Goal: Communication & Community: Answer question/provide support

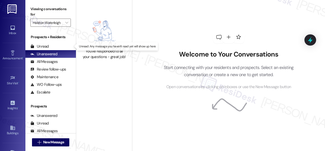
drag, startPoint x: 39, startPoint y: 46, endPoint x: 56, endPoint y: 39, distance: 18.5
click at [40, 46] on div "Unread" at bounding box center [39, 46] width 18 height 5
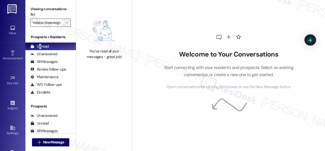
click at [69, 24] on span "" at bounding box center [66, 23] width 5 height 8
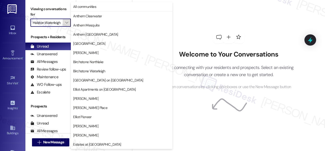
scroll to position [174, 0]
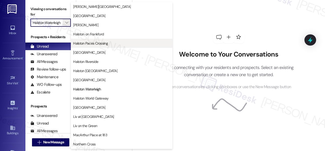
click at [92, 42] on span "Halston Paces Crossing" at bounding box center [90, 43] width 35 height 5
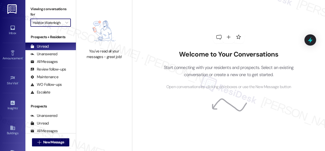
type input "Halston Paces Crossing"
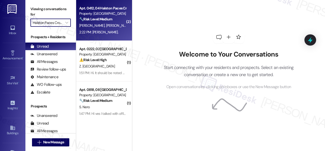
click at [121, 27] on div "[PERSON_NAME] [PERSON_NAME]" at bounding box center [103, 25] width 48 height 6
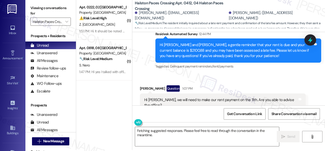
scroll to position [2, 0]
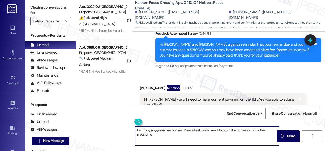
drag, startPoint x: 156, startPoint y: 136, endPoint x: 119, endPoint y: 122, distance: 39.6
click at [119, 122] on div "( 1 ) Apt. 0222, 02 [GEOGRAPHIC_DATA] Property: [GEOGRAPHIC_DATA] ⚠️ Risk Level…" at bounding box center [200, 73] width 249 height 151
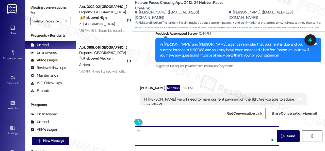
type textarea "s"
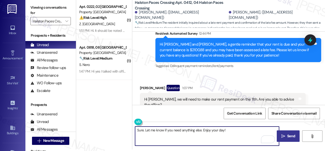
type textarea "Sure. Let me know if you need anything else. Enjoy your day!"
click at [287, 139] on button " Send" at bounding box center [288, 135] width 23 height 11
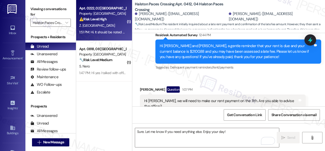
scroll to position [8091, 0]
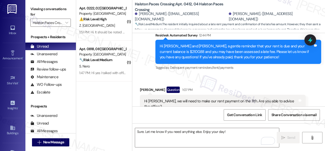
click at [117, 26] on div "Z. [GEOGRAPHIC_DATA]" at bounding box center [103, 25] width 48 height 6
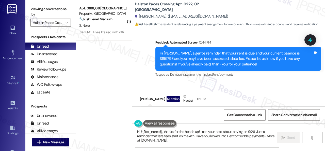
scroll to position [1699, 0]
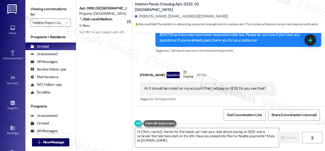
click at [170, 63] on div "Received via SMS Zaenab Mabifa Question Neutral 1:51 PM Hi. It should be noted …" at bounding box center [228, 82] width 193 height 48
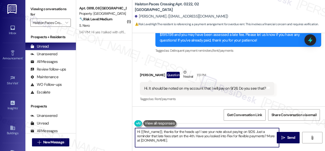
drag, startPoint x: 123, startPoint y: 127, endPoint x: 114, endPoint y: 124, distance: 10.0
click at [114, 124] on div "( 1 ) Apt. 0818, 08 [GEOGRAPHIC_DATA] Property: [GEOGRAPHIC_DATA] 🔧 Risk Level:…" at bounding box center [200, 75] width 249 height 151
paste textarea "Thanks for updating us on your payment plan! We appreciate you letting us know.…"
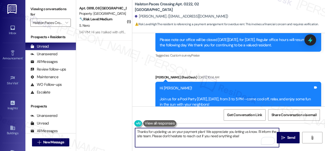
scroll to position [1089, 0]
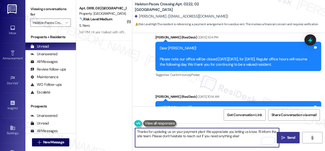
type textarea "Thanks for updating us on your payment plan! We appreciate you letting us know.…"
click at [286, 136] on span "Send" at bounding box center [291, 137] width 10 height 5
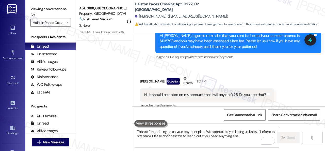
scroll to position [1699, 0]
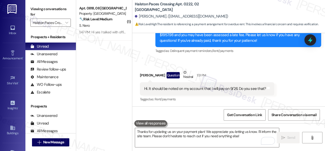
click at [150, 61] on div "Received via SMS Zaenab Mabifa Question Neutral 1:51 PM Hi. It should be noted …" at bounding box center [228, 82] width 193 height 48
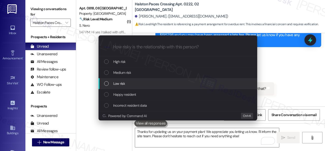
drag, startPoint x: 124, startPoint y: 83, endPoint x: 130, endPoint y: 74, distance: 10.0
click at [124, 83] on span "Low risk" at bounding box center [119, 84] width 12 height 6
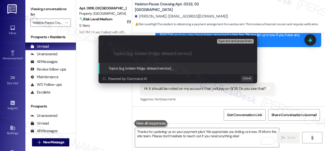
paste input "Late payment notice."
type input "Late payment notice."
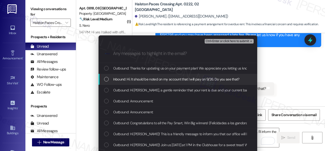
click at [150, 79] on span "Inbound: Hi. It should be noted on my account that I will pay on 9/26. Do you s…" at bounding box center [176, 79] width 126 height 6
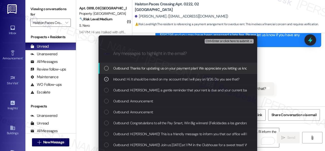
click at [211, 40] on span "Ctrl+Enter or click here to submit" at bounding box center [227, 41] width 43 height 4
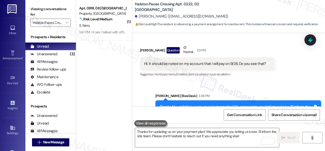
scroll to position [1747, 0]
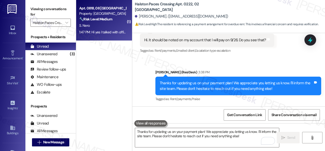
click at [105, 25] on div "S. Nero" at bounding box center [103, 25] width 48 height 6
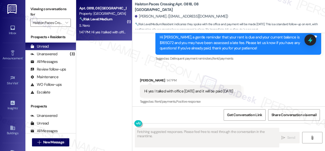
scroll to position [7673, 0]
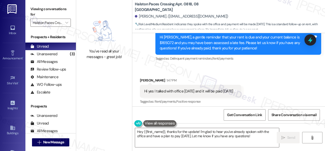
click at [157, 67] on div "Received via SMS [PERSON_NAME] 1:47 PM Hi yes I talked with office [DATE] and i…" at bounding box center [228, 87] width 193 height 43
click at [155, 137] on textarea "Hey {{first_name}}, thanks for the update! I'm glad to hear you've already spok…" at bounding box center [207, 137] width 144 height 19
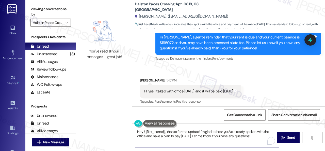
paste textarea "No worries. Please disregard the reminder message if you have already spoken wi…"
type textarea "No worries. Please disregard the reminder message if you have already spoken wi…"
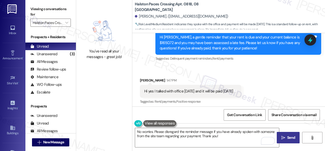
click at [290, 135] on span "Send" at bounding box center [291, 137] width 8 height 5
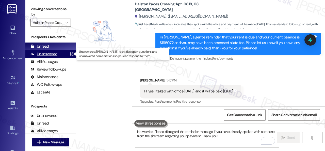
click at [43, 52] on div "Unanswered" at bounding box center [43, 53] width 27 height 5
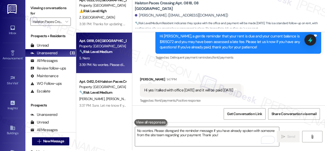
scroll to position [2, 0]
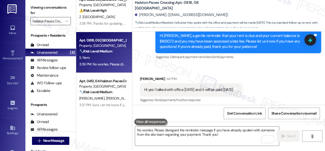
click at [54, 20] on input "Halston Paces Crossing" at bounding box center [48, 21] width 30 height 8
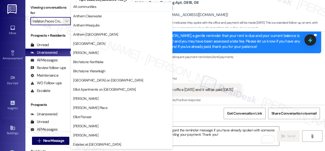
scroll to position [174, 0]
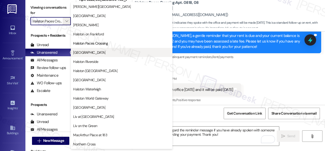
drag, startPoint x: 87, startPoint y: 62, endPoint x: 85, endPoint y: 50, distance: 11.8
click at [85, 50] on div "[GEOGRAPHIC_DATA][PERSON_NAME] [GEOGRAPHIC_DATA] [GEOGRAPHIC_DATA] [GEOGRAPHIC_…" at bounding box center [122, 47] width 102 height 91
click at [85, 50] on span "[GEOGRAPHIC_DATA]" at bounding box center [89, 52] width 32 height 5
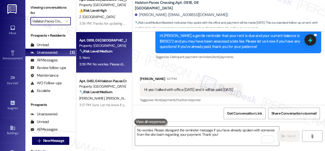
type input "[GEOGRAPHIC_DATA]"
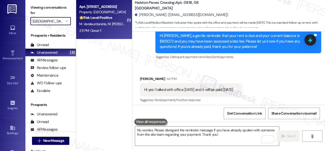
click at [114, 25] on span "M. [PERSON_NAME]" at bounding box center [123, 24] width 30 height 5
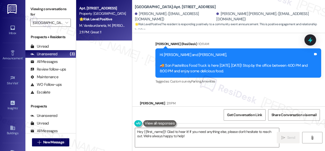
scroll to position [871, 0]
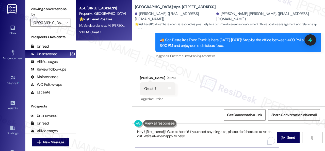
drag, startPoint x: 189, startPoint y: 136, endPoint x: 114, endPoint y: 127, distance: 75.2
click at [114, 127] on div "Apt. [GEOGRAPHIC_DATA] Property: [GEOGRAPHIC_DATA] Central 🌟 Risk Level: Positi…" at bounding box center [200, 75] width 249 height 151
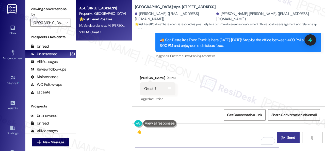
type textarea "👍"
click at [287, 137] on span "Send" at bounding box center [291, 137] width 8 height 5
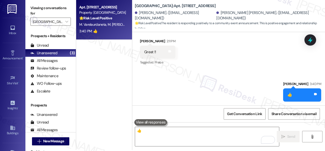
scroll to position [2, 0]
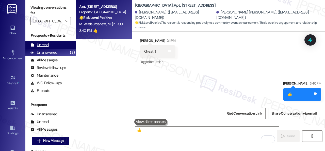
click at [44, 43] on div "Unread" at bounding box center [39, 44] width 18 height 5
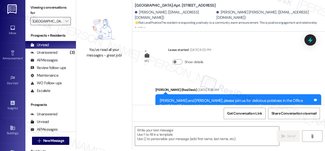
click at [67, 21] on icon "" at bounding box center [66, 21] width 3 height 4
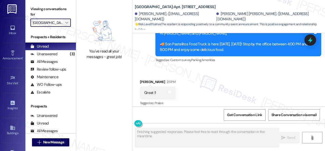
scroll to position [871, 0]
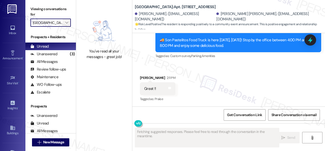
click at [67, 21] on icon "" at bounding box center [66, 23] width 3 height 4
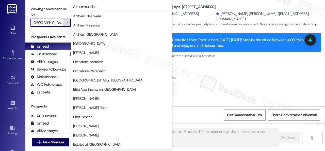
scroll to position [174, 0]
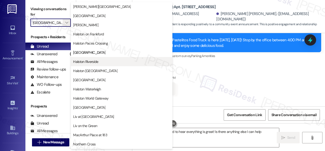
click at [83, 63] on span "Halston Riverside" at bounding box center [85, 61] width 25 height 5
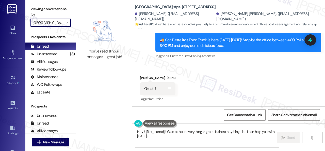
type input "Halston Riverside"
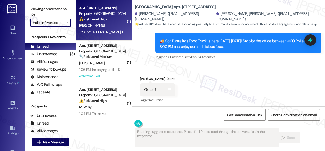
scroll to position [871, 0]
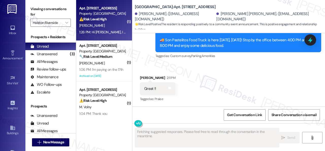
click at [115, 21] on div "⚠️ Risk Level: High The resident acknowledges the outstanding rent and late fee…" at bounding box center [102, 19] width 47 height 5
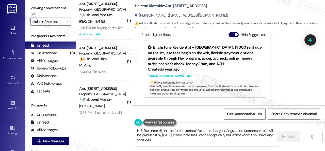
scroll to position [2, 0]
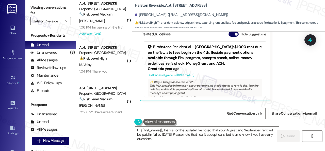
click at [133, 59] on div "Received via SMS [PERSON_NAME] Neutral 1:26 PM Hi [PERSON_NAME], I didn't reali…" at bounding box center [228, 36] width 193 height 138
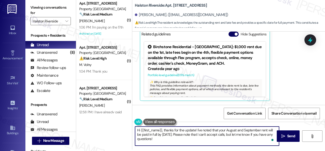
drag, startPoint x: 160, startPoint y: 131, endPoint x: 114, endPoint y: 120, distance: 47.6
click at [114, 120] on div "( 1 ) Apt. 1009, 1 [GEOGRAPHIC_DATA] Property: [GEOGRAPHIC_DATA] 🔧 Risk Level: …" at bounding box center [200, 73] width 249 height 151
paste textarea "Thanks for updating us on your payment plan! We appreciate you letting us know.…"
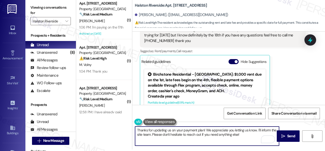
scroll to position [4103, 0]
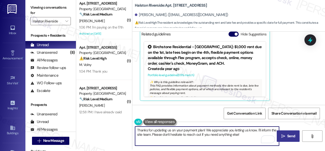
type textarea "Thanks for updating us on your payment plan! We appreciate you letting us know.…"
click at [287, 134] on span "Send" at bounding box center [291, 135] width 8 height 5
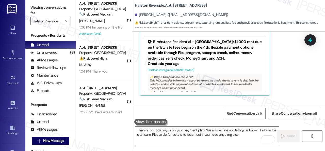
scroll to position [4103, 0]
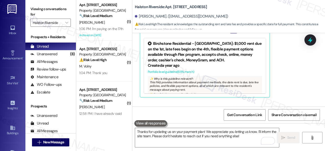
click at [137, 62] on div "Received via SMS [PERSON_NAME] Neutral 1:26 PM Hi [PERSON_NAME], I didn't reali…" at bounding box center [222, 36] width 173 height 130
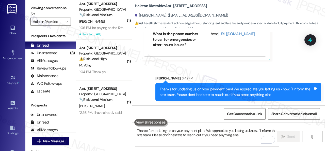
scroll to position [2, 0]
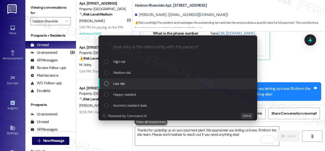
click at [115, 85] on span "Low risk" at bounding box center [119, 84] width 12 height 6
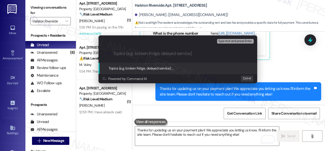
paste input "Late payment notice."
type input "Late payment notice."
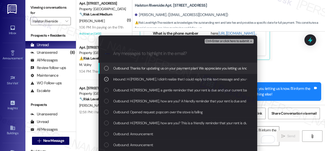
click at [218, 40] on span "Ctrl+Enter or click here to submit" at bounding box center [227, 41] width 43 height 4
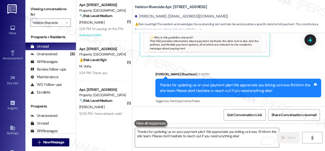
scroll to position [4103, 0]
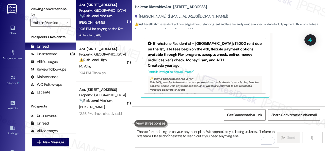
click at [106, 20] on div "[PERSON_NAME]" at bounding box center [103, 22] width 48 height 6
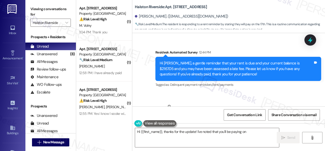
scroll to position [7647, 0]
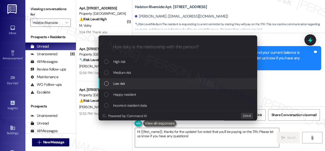
click at [123, 85] on span "Low risk" at bounding box center [119, 84] width 12 height 6
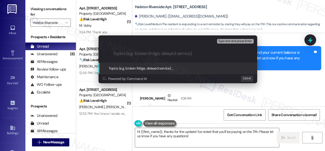
paste input "Late payment notice."
type input "Late payment notice."
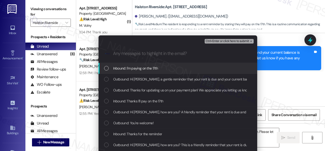
click at [147, 69] on span "Inbound: I'm paying on the 17th" at bounding box center [135, 68] width 45 height 6
click at [220, 39] on span "Ctrl+Enter or click here to submit" at bounding box center [227, 41] width 43 height 4
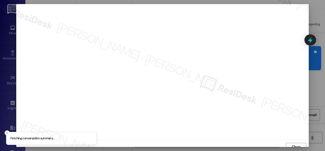
scroll to position [4, 0]
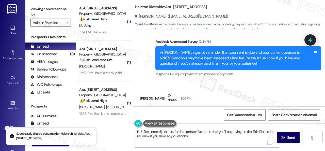
drag, startPoint x: 128, startPoint y: 122, endPoint x: 260, endPoint y: 131, distance: 132.9
click at [127, 122] on div "( 1 ) Apt. 2401, 1 [GEOGRAPHIC_DATA] Property: [GEOGRAPHIC_DATA] ⚠️ Risk Level:…" at bounding box center [200, 75] width 249 height 151
paste textarea "Thanks for updating us on your payment plan! We appreciate you letting us know.…"
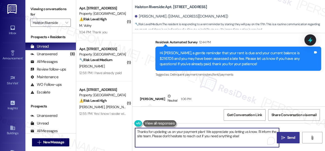
type textarea "Thanks for updating us on your payment plan! We appreciate you letting us know.…"
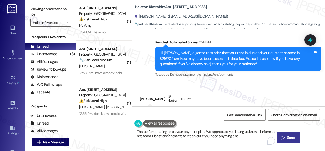
drag, startPoint x: 287, startPoint y: 139, endPoint x: 287, endPoint y: 136, distance: 3.3
click at [287, 139] on span "Send" at bounding box center [291, 137] width 8 height 5
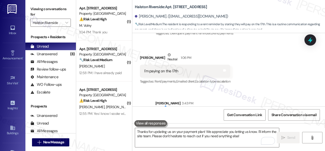
scroll to position [7687, 0]
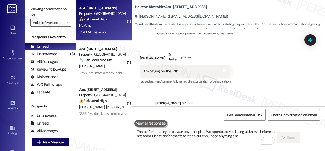
click at [106, 29] on div "1:04 PM: Thank you 1:04 PM: Thank you" at bounding box center [103, 32] width 48 height 6
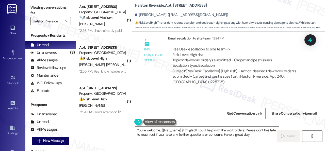
scroll to position [3822, 0]
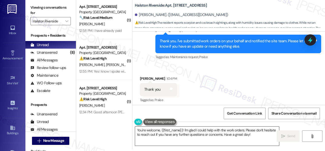
click at [171, 133] on textarea "You're welcome, {{first_name}}! I'm glad I could help with the work orders. Ple…" at bounding box center [207, 135] width 144 height 19
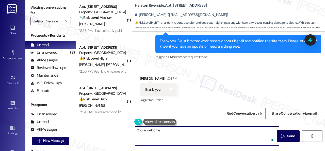
type textarea "You're welcome!"
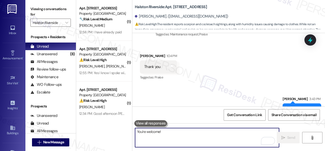
scroll to position [3857, 0]
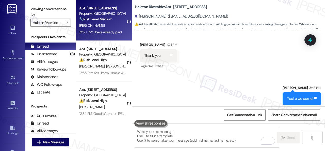
click at [105, 29] on div "12:58 PM: I have already paid 12:58 PM: I have already paid" at bounding box center [103, 32] width 48 height 6
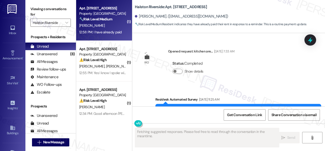
scroll to position [3307, 0]
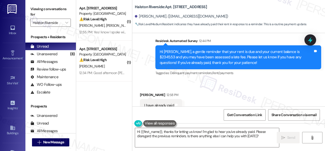
click at [151, 81] on div "Received via SMS [PERSON_NAME] 12:58 PM I have already paid Tags and notes Tagg…" at bounding box center [228, 102] width 193 height 43
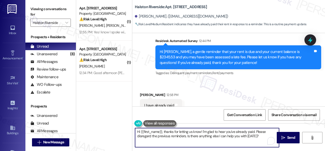
drag, startPoint x: 247, startPoint y: 138, endPoint x: 88, endPoint y: 126, distance: 159.5
click at [88, 126] on div "( 1 ) Apt. [GEOGRAPHIC_DATA][STREET_ADDRESS] Property: [GEOGRAPHIC_DATA] ⚠️ Ris…" at bounding box center [200, 75] width 249 height 151
paste textarea "Thanks for the update! I'm happy to hear you've already taken care of the rent.…"
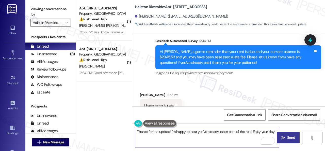
type textarea "Thanks for the update! I'm happy to hear you've already taken care of the rent.…"
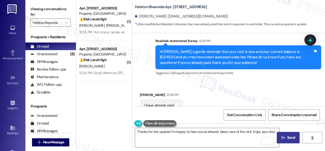
click at [287, 135] on span "Send" at bounding box center [291, 137] width 8 height 5
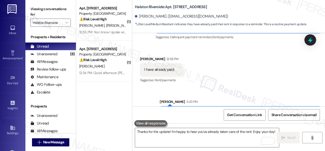
scroll to position [2, 0]
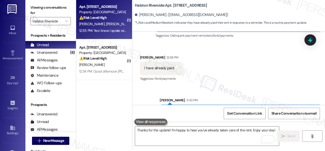
click at [111, 26] on div "[PERSON_NAME] [PERSON_NAME]" at bounding box center [103, 24] width 48 height 6
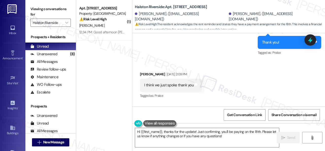
scroll to position [203, 0]
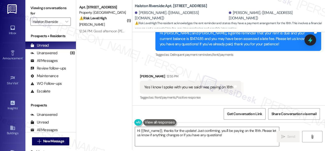
scroll to position [2, 0]
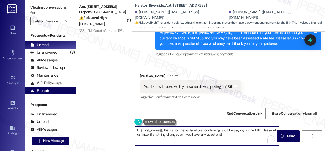
drag, startPoint x: 224, startPoint y: 135, endPoint x: 39, endPoint y: 91, distance: 190.1
click at [41, 97] on div "Viewing conversations for [PERSON_NAME] Riverside  Prospects + Residents Unrea…" at bounding box center [175, 73] width 300 height 151
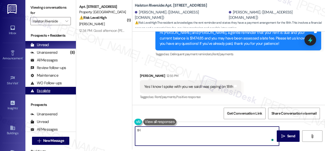
type textarea "t"
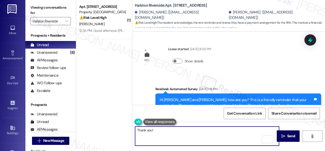
scroll to position [0, 0]
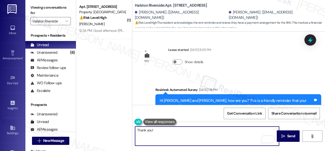
type textarea "Thank you!"
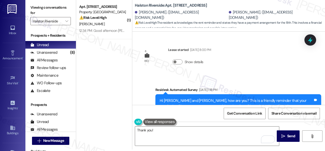
drag, startPoint x: 214, startPoint y: 69, endPoint x: 232, endPoint y: 77, distance: 20.0
click at [211, 69] on div "Show details" at bounding box center [189, 63] width 43 height 18
click at [295, 136] on button " Send" at bounding box center [288, 135] width 23 height 11
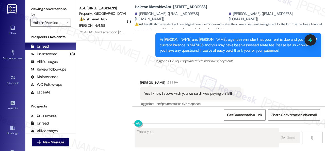
scroll to position [484, 0]
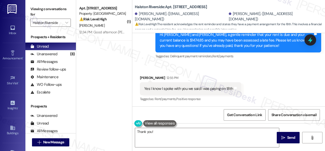
click at [149, 68] on div "Received via SMS Taeisha Ruff 12:55 PM Yes I know I spoke with you we said I wa…" at bounding box center [228, 85] width 193 height 43
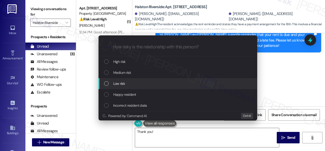
click at [120, 82] on span "Low risk" at bounding box center [119, 84] width 12 height 6
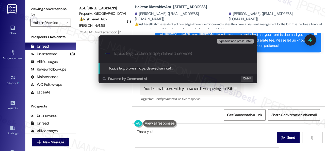
paste input "Late payment notice."
type input "Late payment notice."
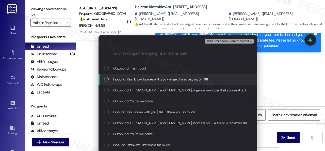
click at [133, 80] on span "Inbound: Yes I know I spoke with you we said I was paying on 18th" at bounding box center [161, 79] width 96 height 6
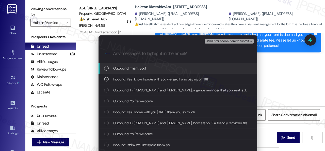
click at [215, 40] on span "Ctrl+Enter or click here to submit" at bounding box center [227, 41] width 43 height 4
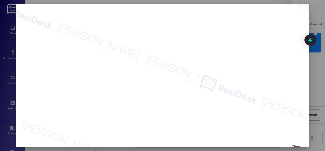
scroll to position [4, 0]
click at [297, 142] on span "Close" at bounding box center [296, 142] width 9 height 5
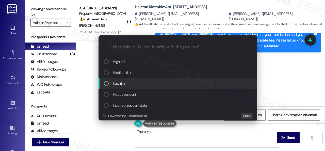
click at [116, 83] on span "Low risk" at bounding box center [119, 84] width 12 height 6
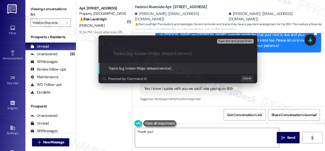
paste input "Late payment notice."
type input "Late payment notice."
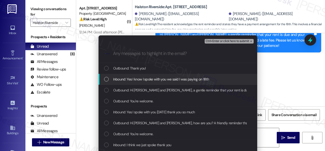
click at [145, 77] on span "Inbound: Yes I know I spoke with you we said I was paying on 18th" at bounding box center [161, 79] width 96 height 6
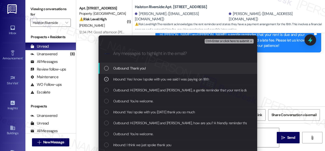
click at [214, 42] on span "Ctrl+Enter or click here to submit" at bounding box center [227, 41] width 43 height 4
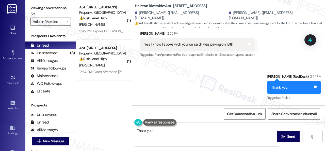
scroll to position [2, 0]
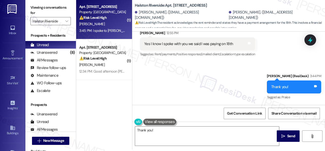
click at [100, 24] on div "[PERSON_NAME]" at bounding box center [103, 24] width 48 height 6
type textarea "Hi {{first_name}}, thanks for the update! I've made"
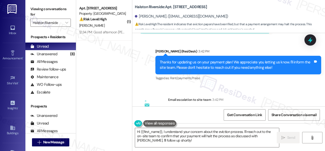
scroll to position [4108, 0]
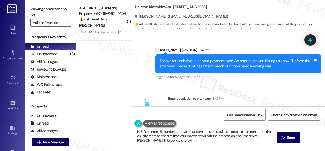
drag, startPoint x: 166, startPoint y: 141, endPoint x: 80, endPoint y: 121, distance: 87.9
click at [91, 125] on div "( 1 ) Apt. 1706, 1 Halston Riverside Property: Halston Riverside ⚠️ Risk Level:…" at bounding box center [200, 75] width 249 height 151
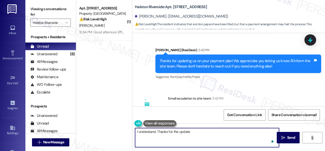
type textarea "I understand. Thanks for the update!"
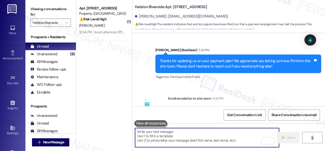
scroll to position [4285, 0]
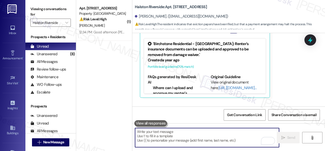
click at [117, 26] on div "[PERSON_NAME]" at bounding box center [103, 25] width 48 height 6
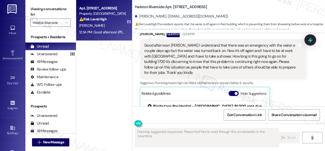
scroll to position [5326, 0]
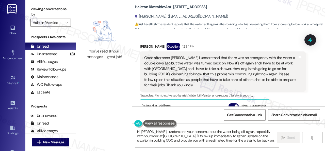
click at [156, 130] on textarea "Hi Kimberly, I understand your concern about the water being off again, especia…" at bounding box center [207, 137] width 144 height 19
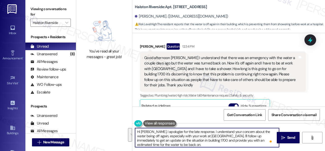
scroll to position [1, 0]
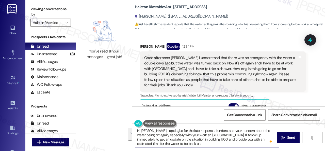
drag, startPoint x: 230, startPoint y: 135, endPoint x: 232, endPoint y: 145, distance: 9.5
click at [232, 145] on textarea "Hi Kimberly, I apologize for the late response. I understand your concern about…" at bounding box center [207, 137] width 144 height 19
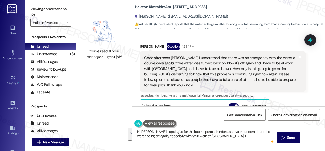
scroll to position [0, 0]
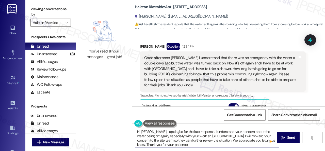
click at [230, 136] on textarea "Hi Kimberly, I apologize for the late response. I understand your concern about…" at bounding box center [207, 137] width 144 height 19
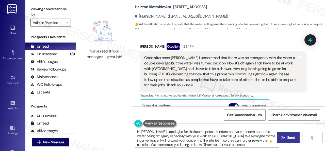
type textarea "Hi Kimberly, I apologize for the late response. I understand your concern about…"
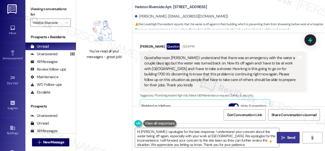
click at [280, 132] on button " Send" at bounding box center [288, 137] width 23 height 11
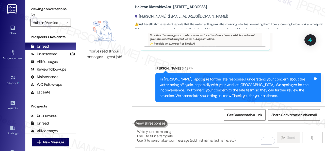
scroll to position [2, 0]
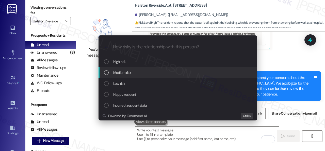
click at [116, 71] on span "Medium risk" at bounding box center [122, 73] width 18 height 6
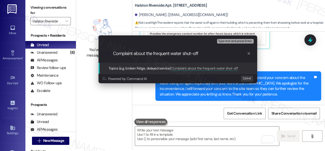
type input "Complaint about the frequent water shut-off."
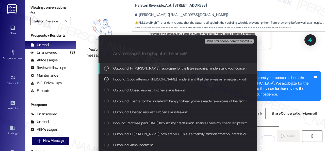
click at [271, 60] on div "Escalate Conversation Medium risk Complaint about the frequent water shut-off. …" at bounding box center [162, 75] width 325 height 151
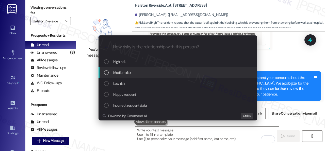
click at [119, 71] on span "Medium risk" at bounding box center [122, 73] width 18 height 6
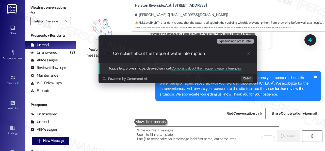
type input "Complaint about the frequent water interruption."
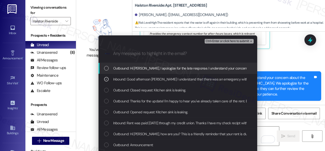
click at [214, 40] on span "Ctrl+Enter or click here to submit" at bounding box center [227, 41] width 43 height 4
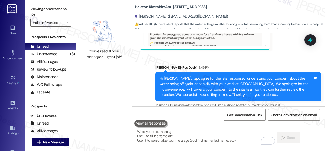
scroll to position [5408, 0]
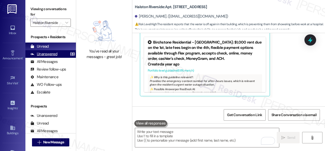
click at [44, 52] on div "Unanswered" at bounding box center [43, 53] width 27 height 5
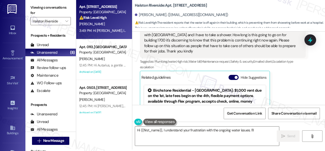
scroll to position [5358, 0]
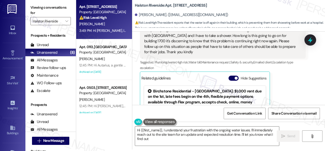
type textarea "Hi {{first_name}}, I understand your frustration with the ongoing water issues.…"
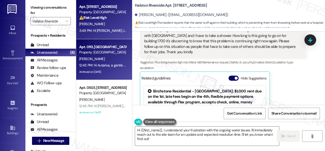
click at [106, 59] on div "A. Clayton" at bounding box center [103, 59] width 48 height 6
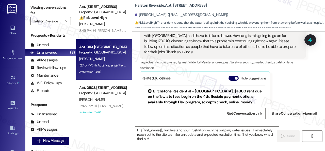
type textarea "Fetching suggested responses. Please feel free to read through the conversation…"
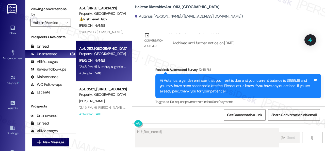
scroll to position [5531, 0]
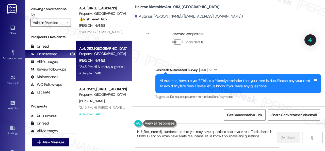
type textarea "Hi {{first_name}}, I understand that you may have questions about your rent. Th…"
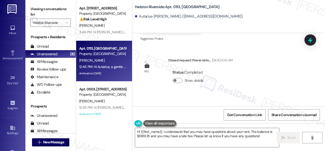
scroll to position [5378, 0]
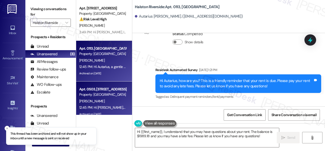
click at [112, 101] on div "K. Frazier" at bounding box center [103, 101] width 48 height 6
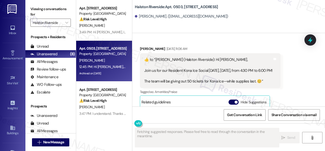
scroll to position [3133, 0]
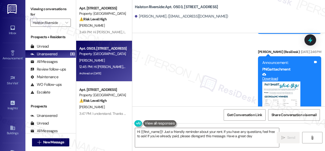
type textarea "Hi {{first_name}}! Just a friendly reminder about your rent. If you have any qu…"
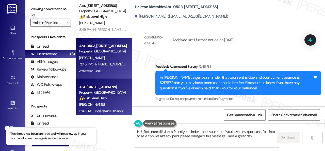
scroll to position [0, 0]
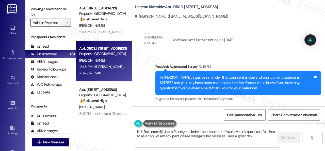
click at [68, 24] on icon "" at bounding box center [66, 23] width 3 height 4
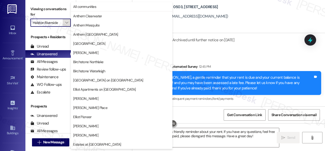
scroll to position [174, 0]
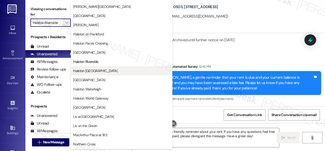
click at [87, 70] on span "Halston [GEOGRAPHIC_DATA]" at bounding box center [95, 70] width 44 height 5
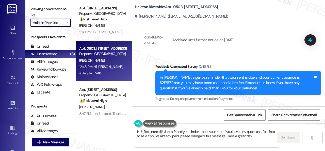
type input "Halston [GEOGRAPHIC_DATA]"
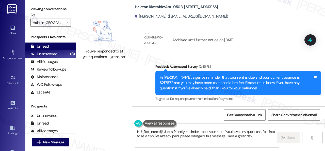
click at [39, 46] on div "Unread" at bounding box center [39, 46] width 18 height 5
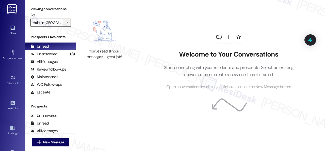
click at [66, 23] on icon "" at bounding box center [66, 23] width 3 height 4
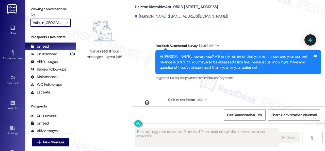
scroll to position [3235, 0]
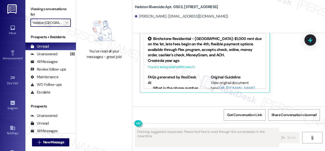
click at [66, 24] on icon "" at bounding box center [66, 23] width 3 height 4
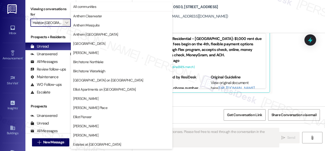
scroll to position [174, 0]
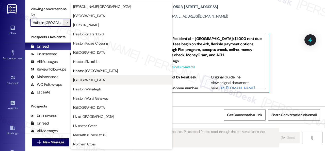
click at [92, 81] on span "[GEOGRAPHIC_DATA]" at bounding box center [89, 79] width 32 height 5
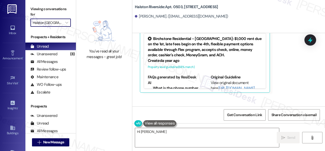
type textarea "Hi Keith!"
type input "[GEOGRAPHIC_DATA]"
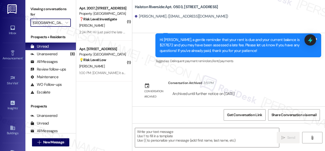
type textarea "Fetching suggested responses. Please feel free to read through the conversation…"
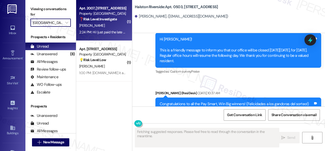
scroll to position [3235, 0]
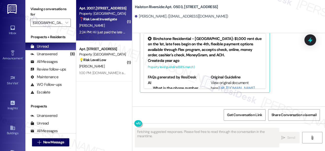
click at [105, 28] on div "J. Suber" at bounding box center [103, 25] width 48 height 6
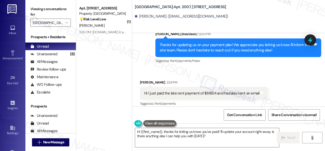
scroll to position [6106, 0]
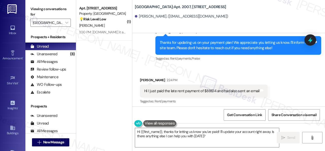
click at [156, 109] on div "Get Conversation Link Share Conversation via email" at bounding box center [228, 114] width 193 height 17
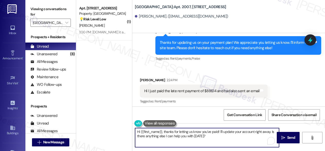
drag, startPoint x: 204, startPoint y: 136, endPoint x: 109, endPoint y: 131, distance: 94.6
click at [109, 131] on div "( 1 ) Apt. 1613, 1 Halston South Point Property: Halston South Point 💡 Risk Lev…" at bounding box center [200, 75] width 249 height 151
paste textarea "Thanks for the update! I'm happy to hear you've already taken care of the rent.…"
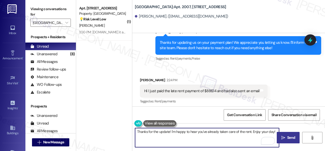
type textarea "Thanks for the update! I'm happy to hear you've already taken care of the rent.…"
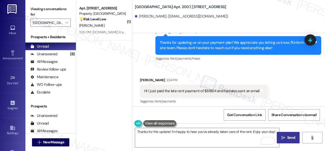
click at [286, 137] on span "Send" at bounding box center [291, 137] width 10 height 5
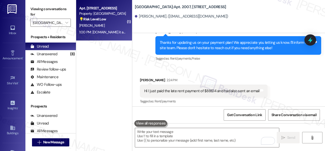
click at [109, 25] on div "J. Kennebrew" at bounding box center [103, 25] width 48 height 6
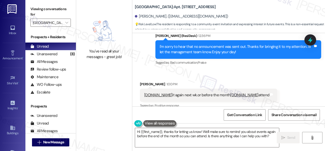
scroll to position [7244, 0]
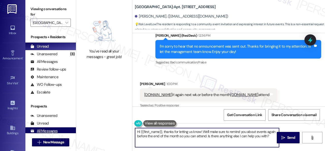
drag, startPoint x: 272, startPoint y: 135, endPoint x: 64, endPoint y: 129, distance: 207.9
click at [72, 122] on div "Viewing conversations for Halston South Point  Prospects + Residents Unread (0…" at bounding box center [175, 75] width 300 height 151
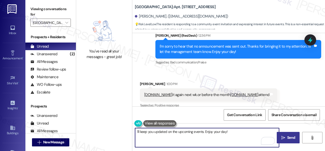
type textarea "I'll keep you updated on the upcoming events. Enjoy your day!"
click at [286, 137] on span "Send" at bounding box center [291, 137] width 10 height 5
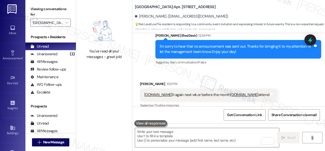
scroll to position [7244, 0]
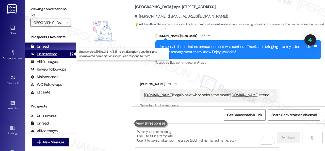
click at [50, 54] on div "Unanswered" at bounding box center [43, 53] width 27 height 5
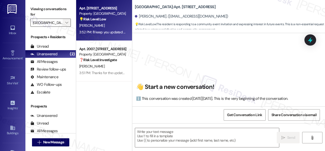
click at [67, 22] on icon "" at bounding box center [66, 23] width 3 height 4
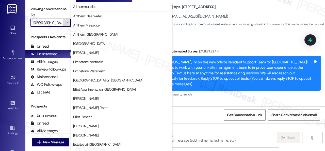
click at [67, 22] on icon "" at bounding box center [66, 23] width 3 height 4
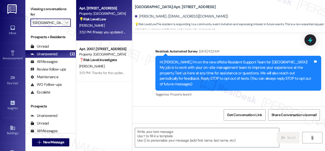
scroll to position [7287, 0]
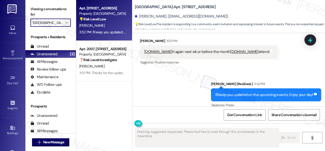
click at [67, 22] on icon "" at bounding box center [66, 23] width 3 height 4
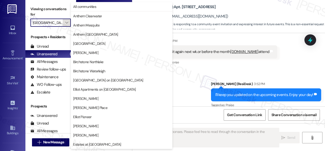
scroll to position [174, 0]
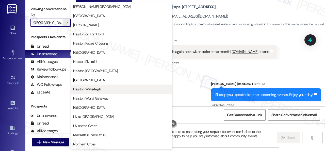
type textarea "Hey {{first_name}}! I'll be sure to pass along your request for event reminders…"
click at [79, 92] on button "Halston Waterleigh" at bounding box center [122, 88] width 102 height 9
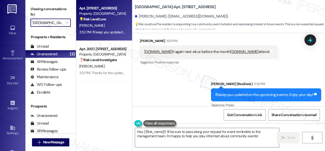
type input "Halston Waterleigh"
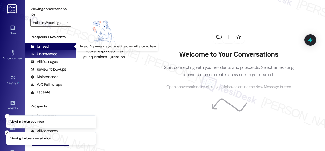
click at [44, 45] on div "Unread" at bounding box center [39, 46] width 18 height 5
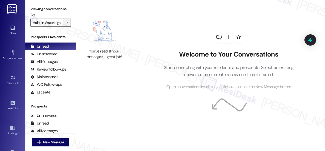
click at [68, 21] on icon "" at bounding box center [66, 23] width 3 height 4
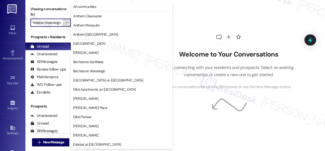
scroll to position [174, 0]
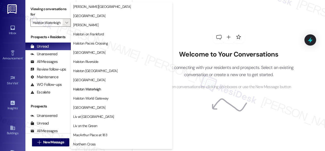
click at [185, 23] on div "Welcome to Your Conversations Start connecting with your residents and prospect…" at bounding box center [229, 60] width 152 height 120
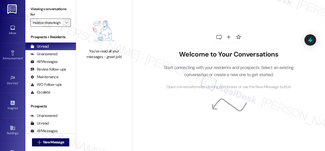
click at [66, 23] on icon "" at bounding box center [66, 23] width 3 height 4
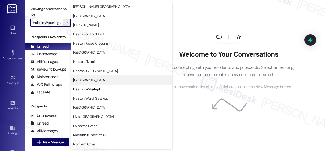
click at [83, 81] on span "[GEOGRAPHIC_DATA]" at bounding box center [89, 79] width 32 height 5
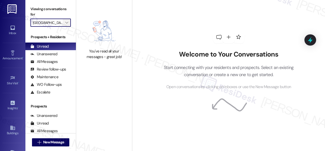
click at [68, 22] on icon "" at bounding box center [66, 23] width 3 height 4
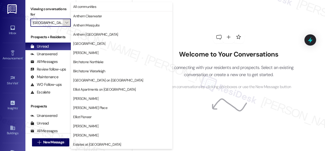
scroll to position [174, 0]
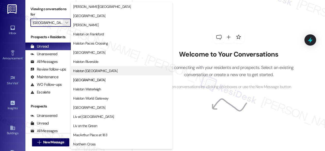
click at [86, 71] on span "Halston [GEOGRAPHIC_DATA]" at bounding box center [95, 70] width 44 height 5
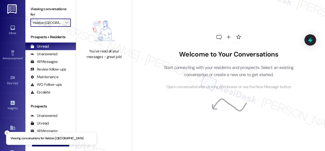
click at [66, 22] on icon "" at bounding box center [66, 23] width 3 height 4
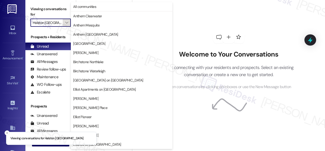
scroll to position [174, 0]
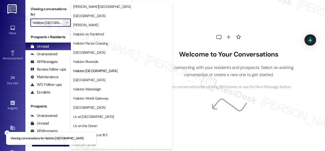
click at [87, 60] on span "Halston Riverside" at bounding box center [85, 61] width 25 height 5
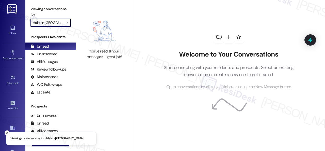
type input "Halston Riverside"
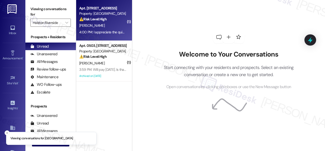
click at [110, 27] on div "[PERSON_NAME]" at bounding box center [103, 25] width 48 height 6
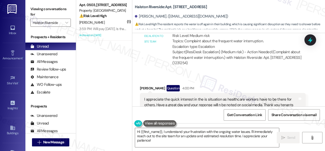
scroll to position [5527, 0]
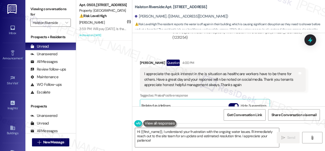
drag, startPoint x: 158, startPoint y: 141, endPoint x: 97, endPoint y: 115, distance: 67.1
click at [107, 117] on div "( 1 ) Apt. 0503, 1 Halston Riverside Property: Halston Riverside ⚠️ Risk Level:…" at bounding box center [200, 75] width 249 height 151
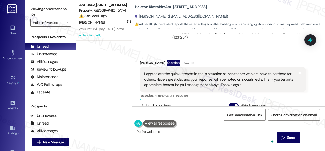
type textarea "You're welcome!"
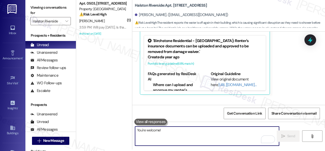
scroll to position [5603, 0]
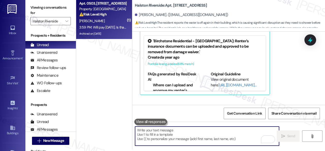
click at [123, 20] on div "K. Frazier" at bounding box center [103, 21] width 48 height 6
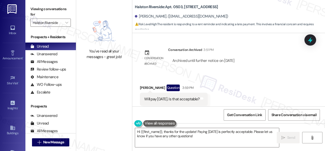
scroll to position [3792, 0]
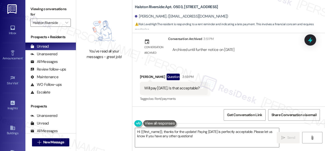
click at [141, 65] on div "Received via SMS Keith Frazier Question 3:59 PM Will pay on Friday. Is that acc…" at bounding box center [228, 84] width 193 height 44
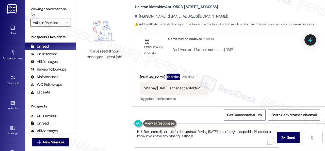
drag, startPoint x: 201, startPoint y: 136, endPoint x: 109, endPoint y: 129, distance: 92.4
click at [109, 129] on div "You've read all your messages - great job! Halston Riverside: Apt. 0503, 1 Hals…" at bounding box center [200, 75] width 249 height 151
paste textarea "Thanks for updating us on your payment plan! We appreciate you letting us know.…"
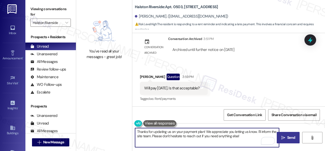
type textarea "Thanks for updating us on your payment plan! We appreciate you letting us know.…"
click at [287, 135] on span "Send" at bounding box center [291, 137] width 8 height 5
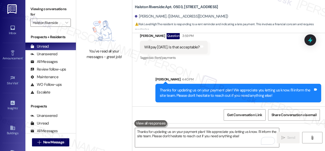
scroll to position [3833, 0]
click at [145, 82] on div "Sent via SMS Sarah 4:40 PM Thanks for updating us on your payment plan! We appr…" at bounding box center [228, 85] width 193 height 41
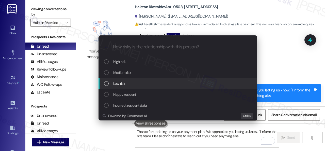
drag, startPoint x: 114, startPoint y: 83, endPoint x: 128, endPoint y: 77, distance: 14.4
click at [115, 83] on span "Low risk" at bounding box center [119, 84] width 12 height 6
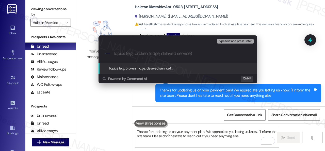
paste input "Late payment notice."
type input "Late payment notice."
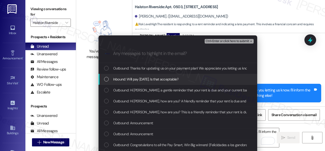
click at [134, 79] on span "Inbound: Will pay on Friday. Is that acceptable?" at bounding box center [146, 79] width 66 height 6
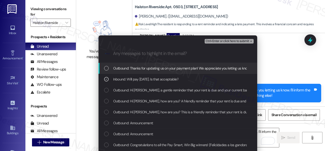
click at [212, 40] on span "Ctrl+Enter or click here to submit" at bounding box center [227, 41] width 43 height 4
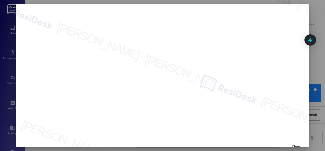
scroll to position [4, 0]
click at [292, 141] on span "Close" at bounding box center [296, 142] width 9 height 5
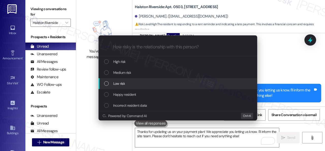
click at [113, 82] on div "Low risk" at bounding box center [178, 84] width 149 height 6
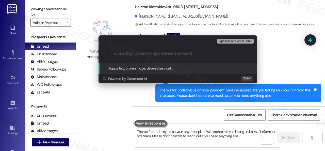
paste input "Late payment notice."
type input "Late payment notice."
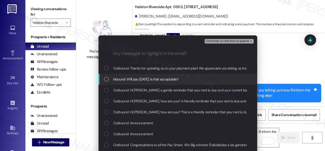
click at [142, 78] on span "Inbound: Will pay on Friday. Is that acceptable?" at bounding box center [146, 79] width 66 height 6
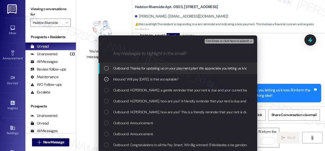
click at [210, 40] on span "Ctrl+Enter or click here to submit" at bounding box center [227, 41] width 43 height 4
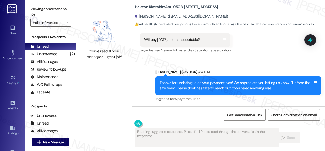
scroll to position [3841, 0]
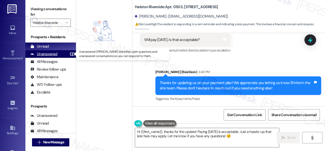
click at [52, 52] on div "Unanswered" at bounding box center [43, 53] width 27 height 5
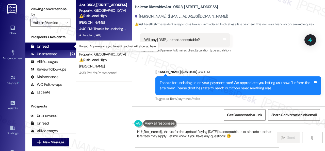
click at [43, 46] on div "Unread" at bounding box center [39, 46] width 18 height 5
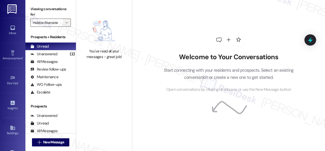
click at [68, 23] on icon "" at bounding box center [66, 23] width 3 height 4
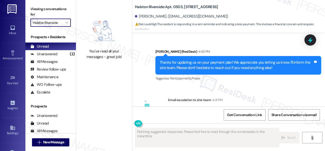
scroll to position [3792, 0]
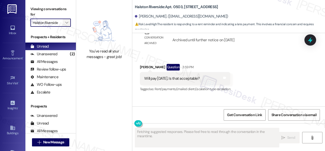
click at [68, 24] on icon "" at bounding box center [66, 23] width 3 height 4
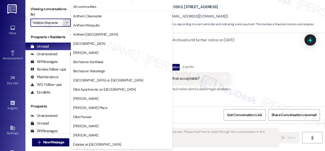
scroll to position [174, 0]
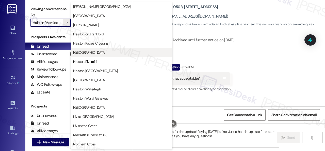
click at [86, 51] on span "[GEOGRAPHIC_DATA]" at bounding box center [89, 52] width 32 height 5
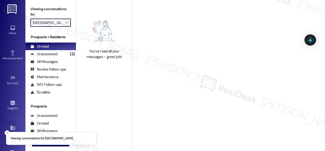
click at [68, 24] on icon "" at bounding box center [66, 23] width 3 height 4
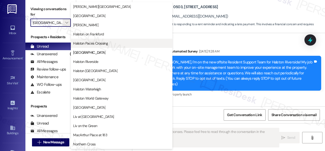
scroll to position [3944, 0]
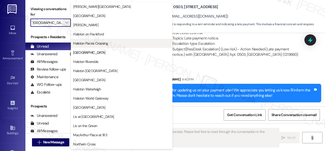
click at [90, 42] on span "Halston Paces Crossing" at bounding box center [90, 43] width 35 height 5
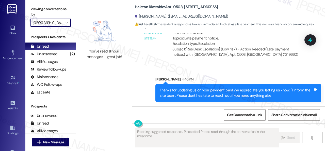
type input "Halston Paces Crossing"
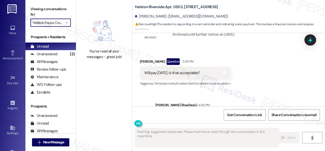
scroll to position [3792, 0]
